Goal: Task Accomplishment & Management: Complete application form

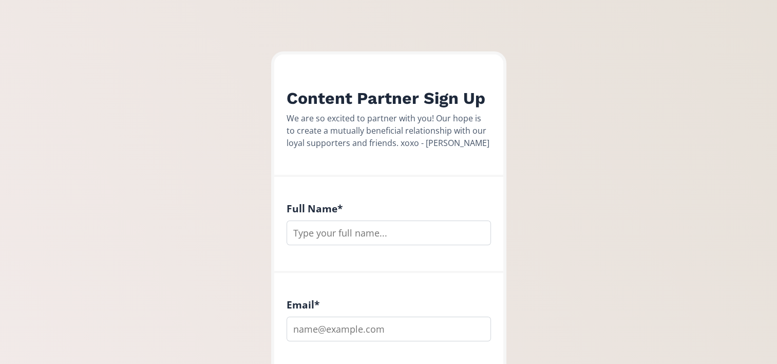
scroll to position [206, 0]
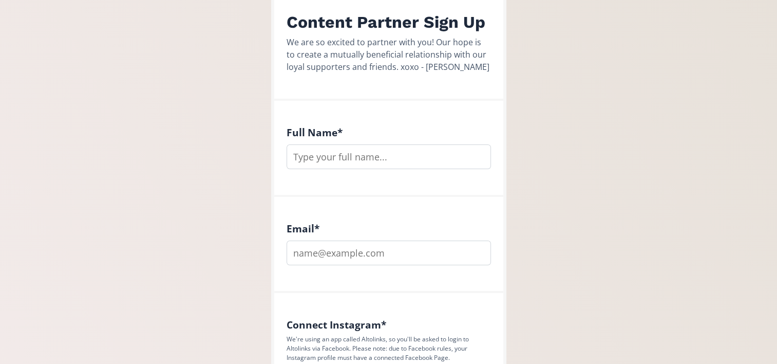
click at [364, 156] on input "text" at bounding box center [389, 156] width 204 height 25
type input "[PERSON_NAME]"
click at [331, 251] on input "email" at bounding box center [389, 252] width 204 height 25
type input "[EMAIL_ADDRESS][DOMAIN_NAME]"
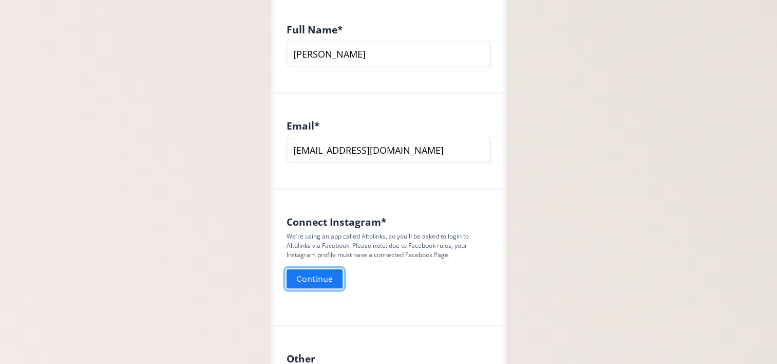
click at [300, 274] on button "Continue" at bounding box center [314, 279] width 59 height 22
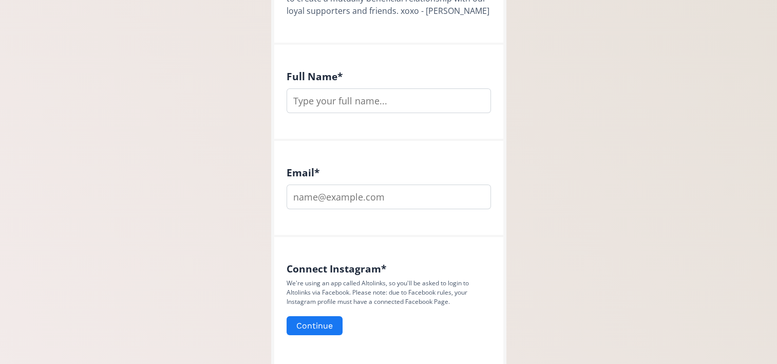
scroll to position [107, 0]
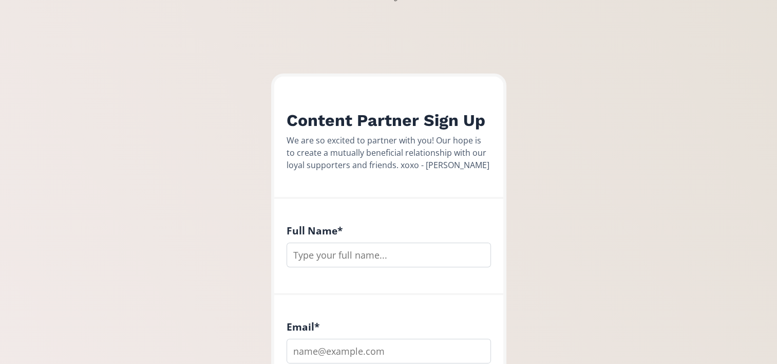
click at [331, 265] on input "text" at bounding box center [389, 255] width 204 height 25
type input "[PERSON_NAME]"
click at [355, 343] on input "email" at bounding box center [389, 351] width 204 height 25
type input "[EMAIL_ADDRESS][DOMAIN_NAME]"
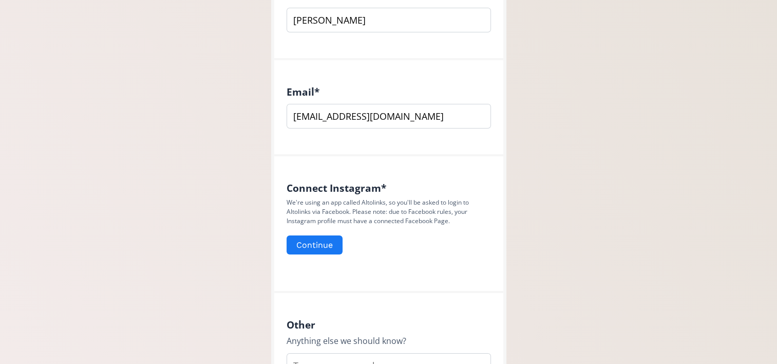
scroll to position [364, 0]
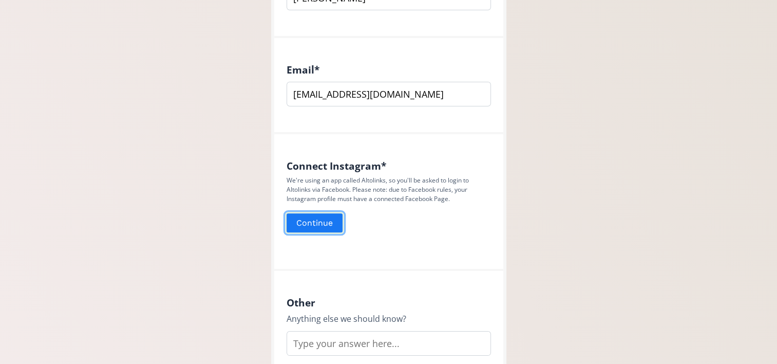
click at [324, 229] on button "Continue" at bounding box center [314, 223] width 59 height 22
